Goal: Information Seeking & Learning: Learn about a topic

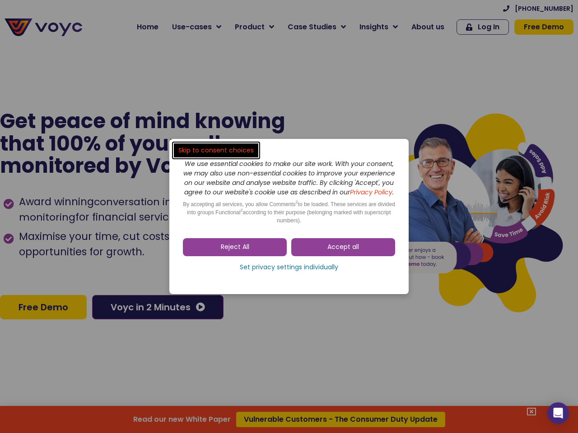
click at [343, 252] on span "Accept all" at bounding box center [343, 247] width 32 height 9
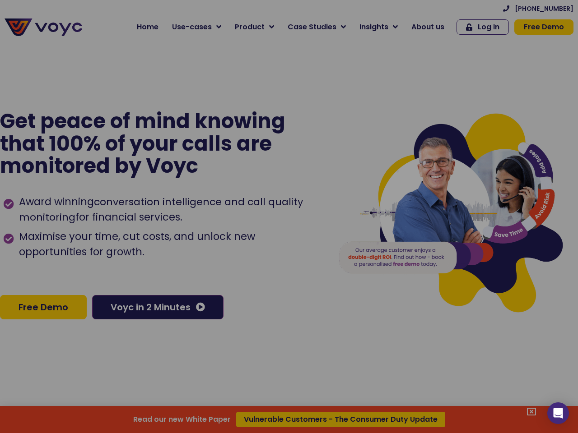
click at [235, 252] on div at bounding box center [289, 216] width 578 height 433
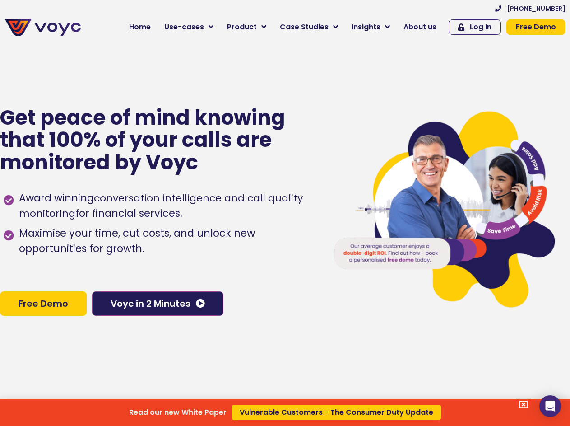
click at [289, 272] on div "Read our new White Paper Vulnerable Customers - The Consumer Duty Update" at bounding box center [285, 213] width 570 height 426
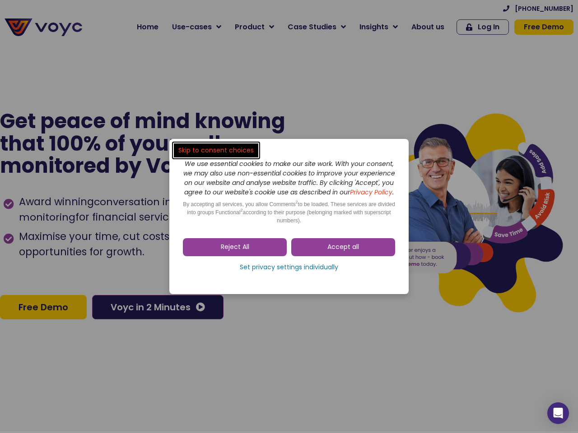
click at [343, 252] on span "Accept all" at bounding box center [343, 247] width 32 height 9
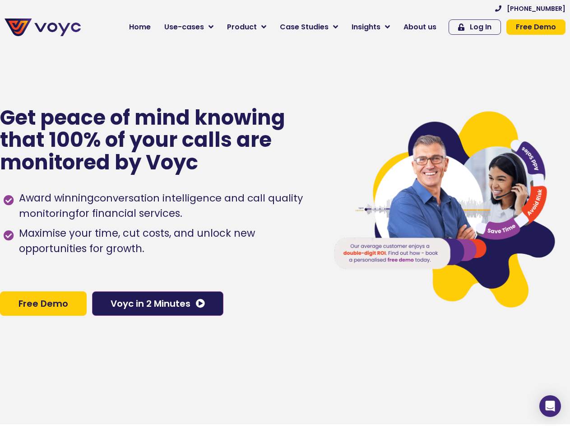
click at [289, 272] on div "Award winning conversation intelligence and call quality monitoring for financi…" at bounding box center [160, 232] width 312 height 93
